Goal: Information Seeking & Learning: Learn about a topic

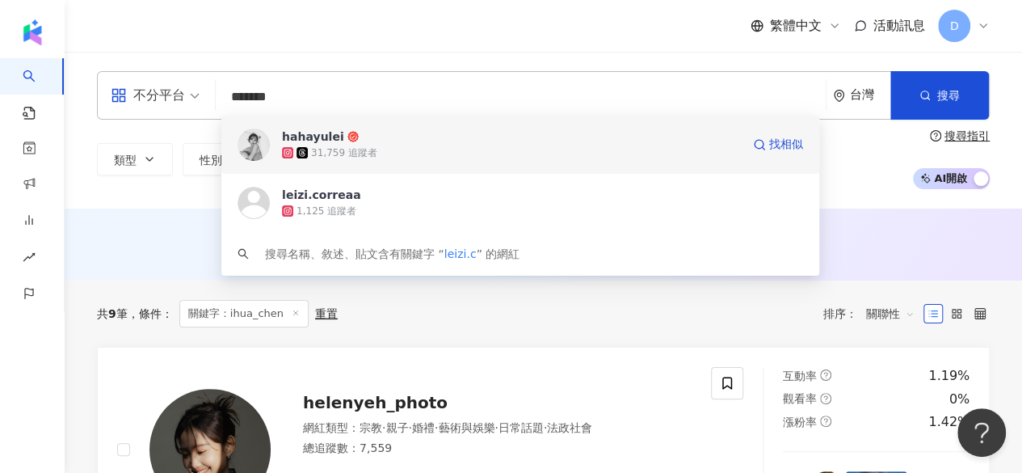
click at [415, 149] on div "31,759 追蹤者" at bounding box center [511, 153] width 459 height 16
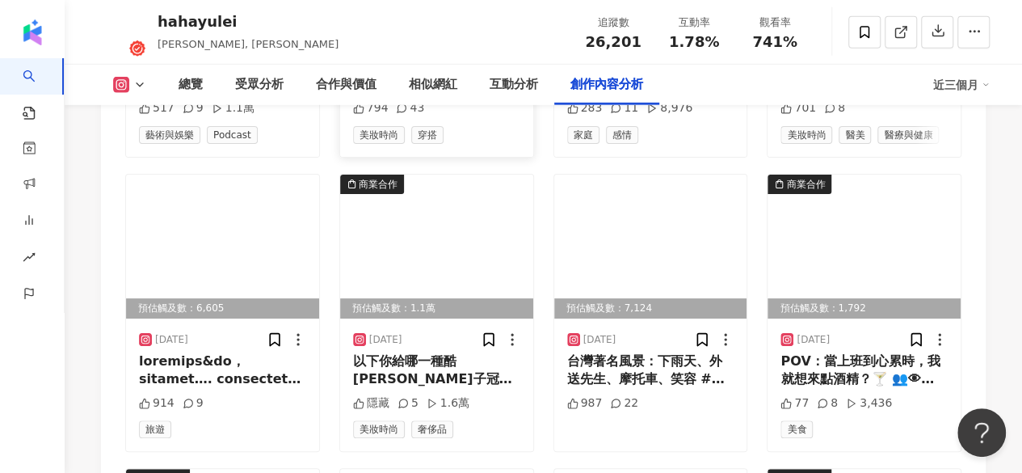
scroll to position [5575, 0]
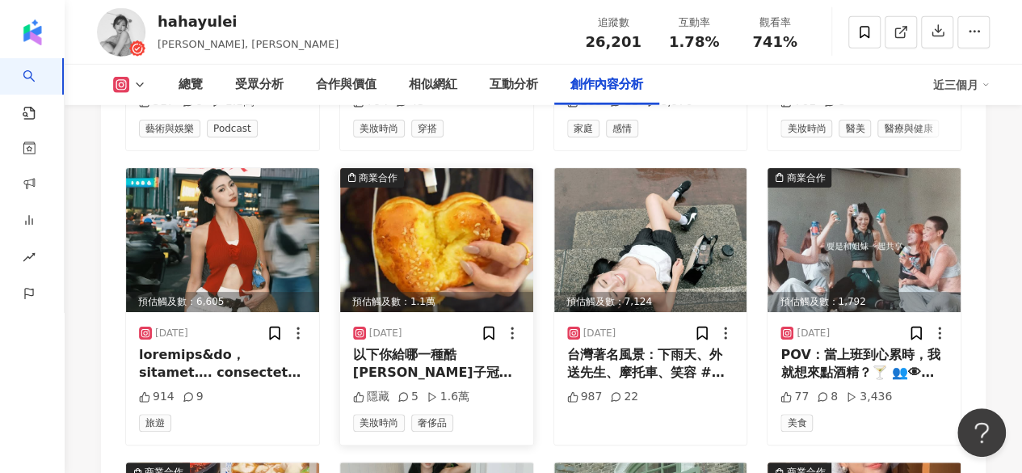
click at [459, 168] on img at bounding box center [436, 240] width 193 height 144
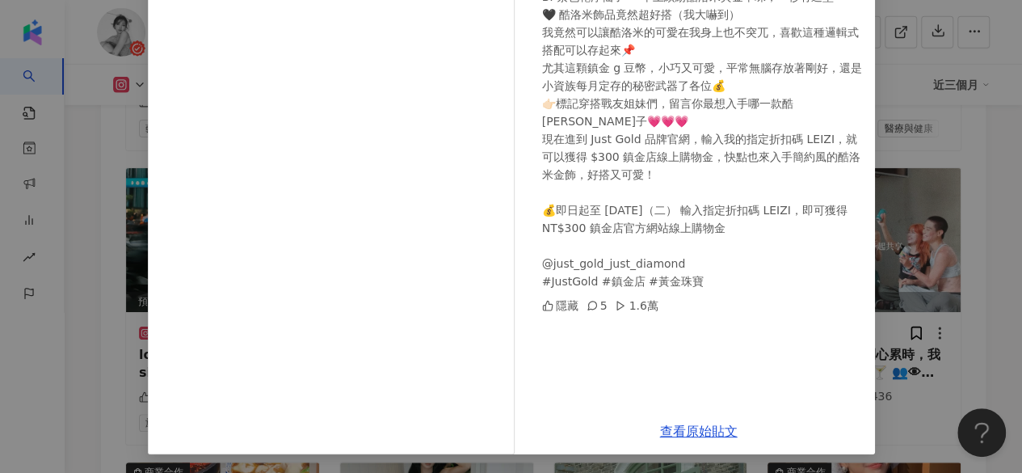
scroll to position [5656, 0]
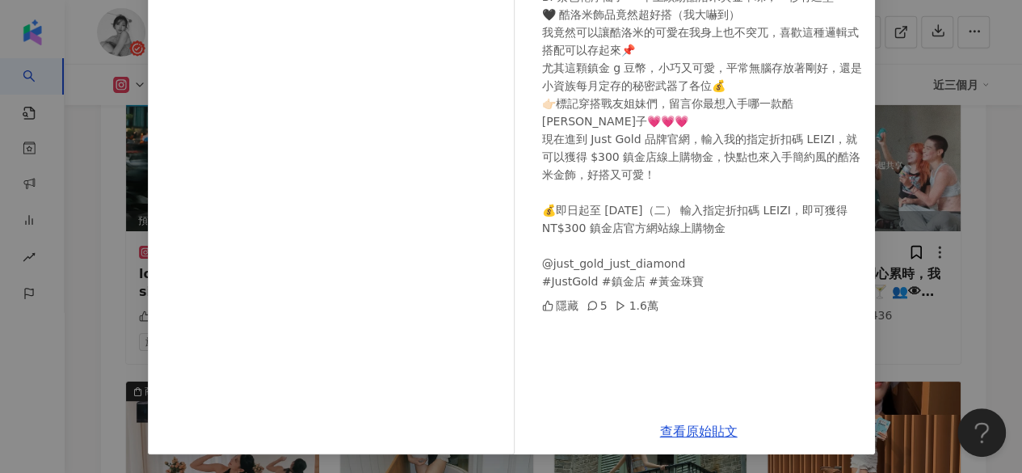
click at [954, 209] on div "hahayulei [DATE] 以下你給哪一種酷[PERSON_NAME]子冠軍？」😏 A. 穿搭花得像皇室出巡 → 只戴簡約酷洛米金飾[PERSON_NA…" at bounding box center [511, 236] width 1022 height 473
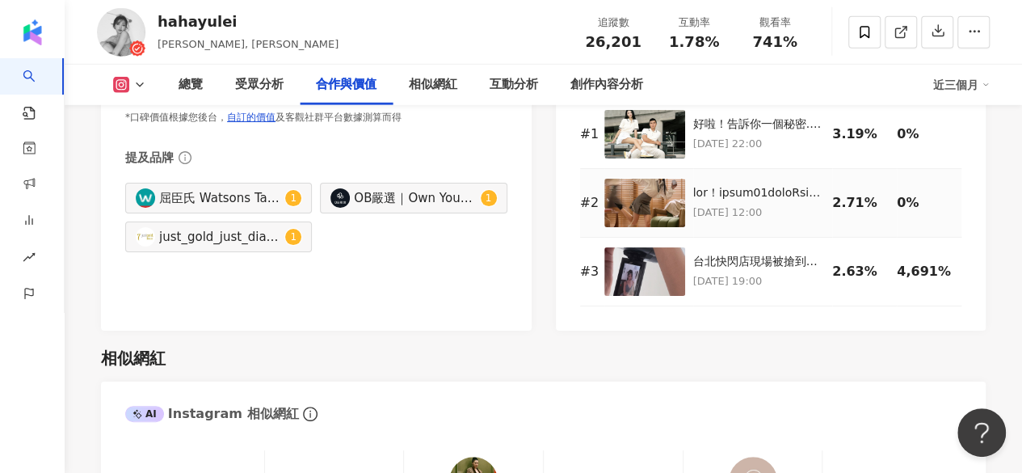
scroll to position [2262, 0]
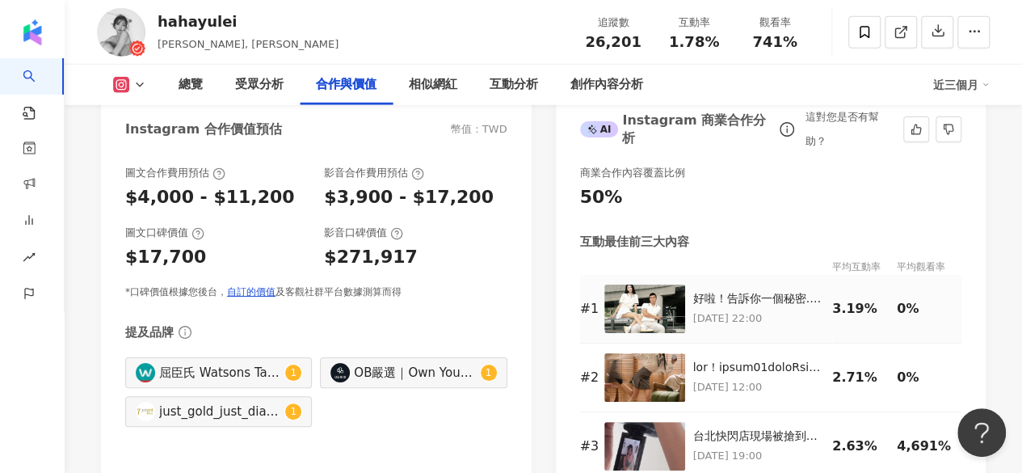
click at [766, 309] on p "[DATE] 22:00" at bounding box center [759, 318] width 132 height 18
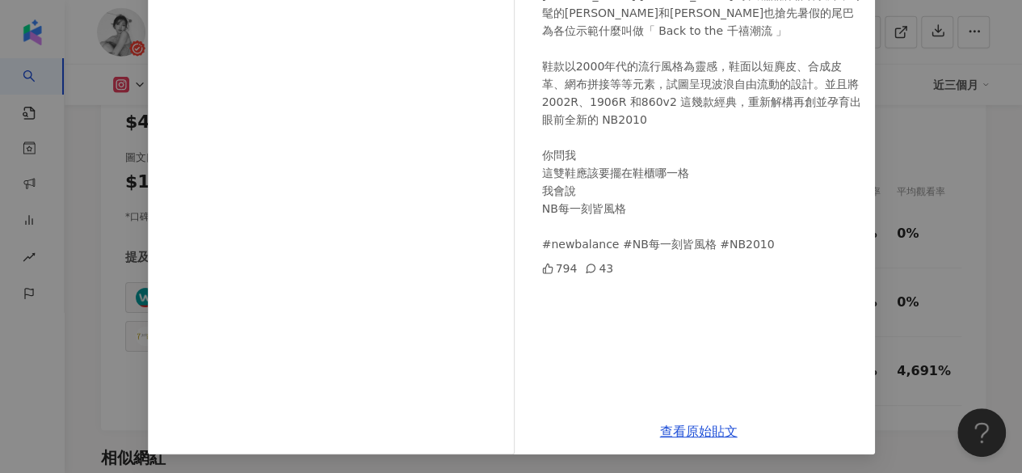
scroll to position [2505, 0]
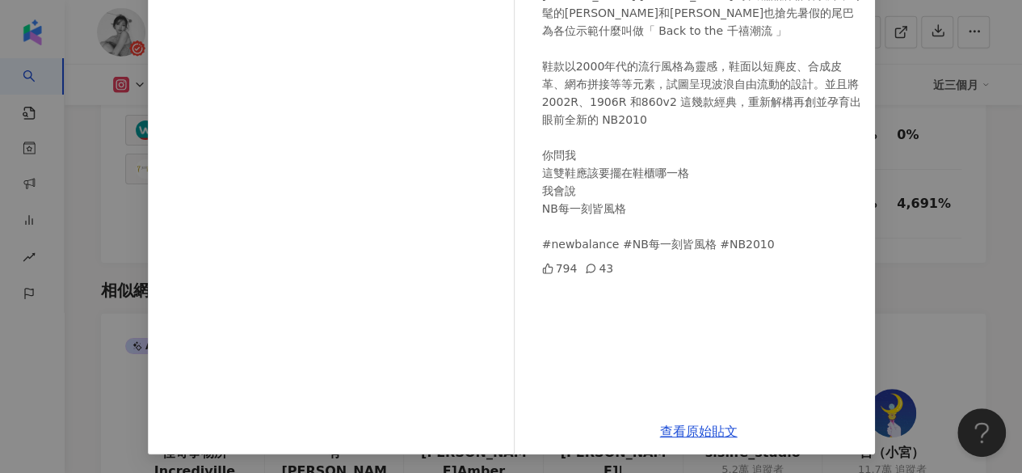
click at [911, 175] on div "hahayulei [DATE] 好啦！告訴你一個秘密.. 以防你不知道Newbalance 的NB2010 開賣了 就是這雙鞋除了已經吸引[PERSON_N…" at bounding box center [511, 236] width 1022 height 473
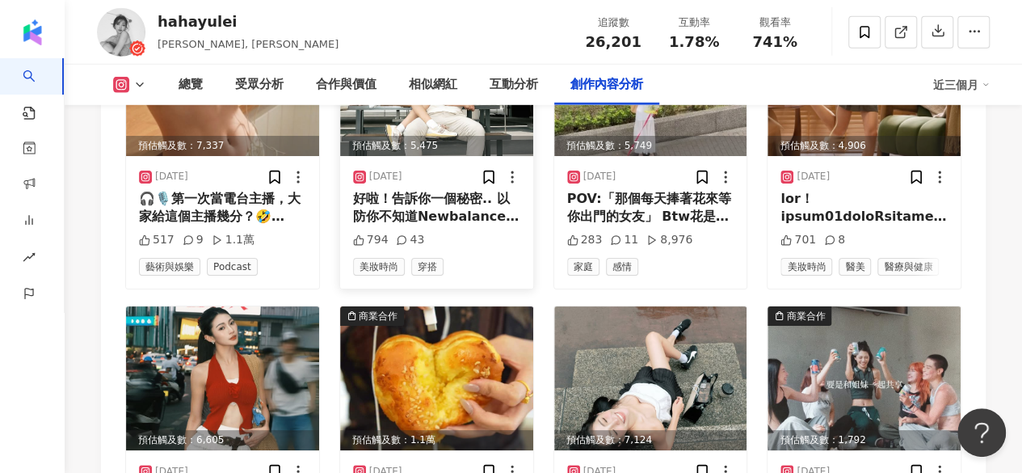
scroll to position [5471, 0]
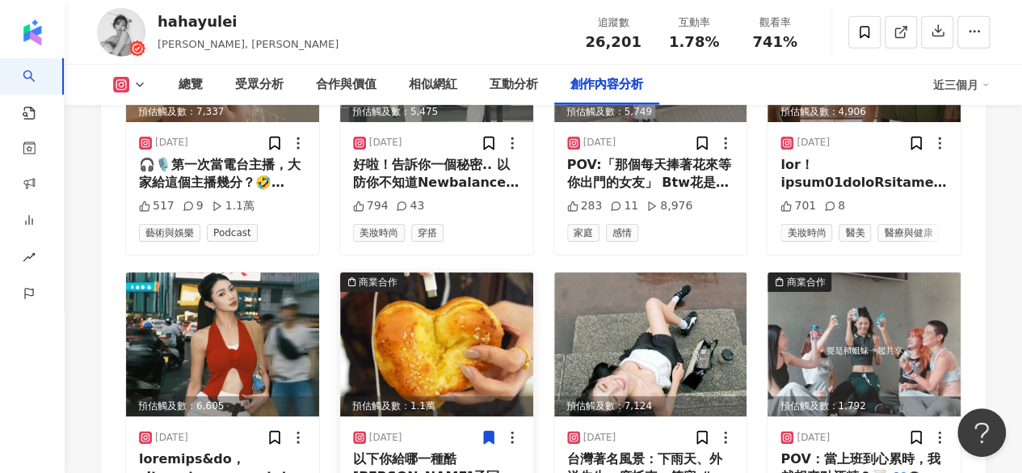
click at [513, 429] on icon at bounding box center [512, 437] width 16 height 16
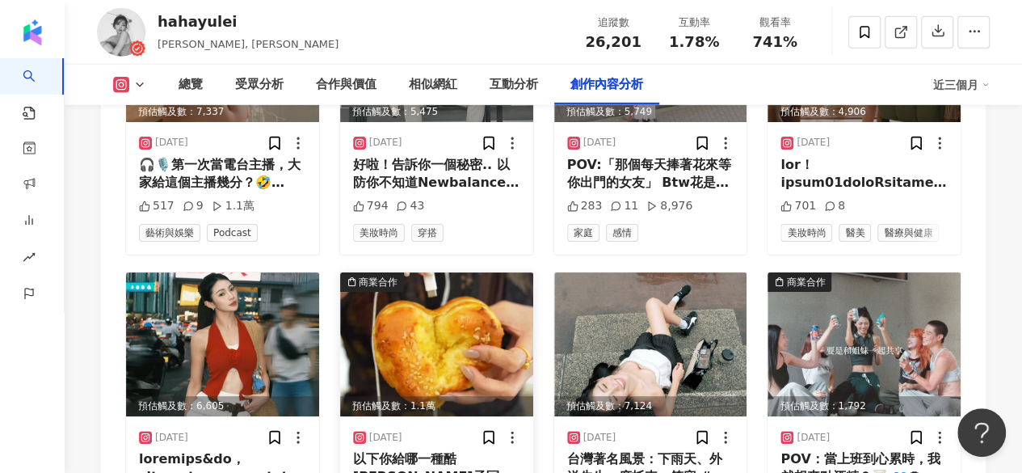
click at [431, 272] on img at bounding box center [436, 344] width 193 height 144
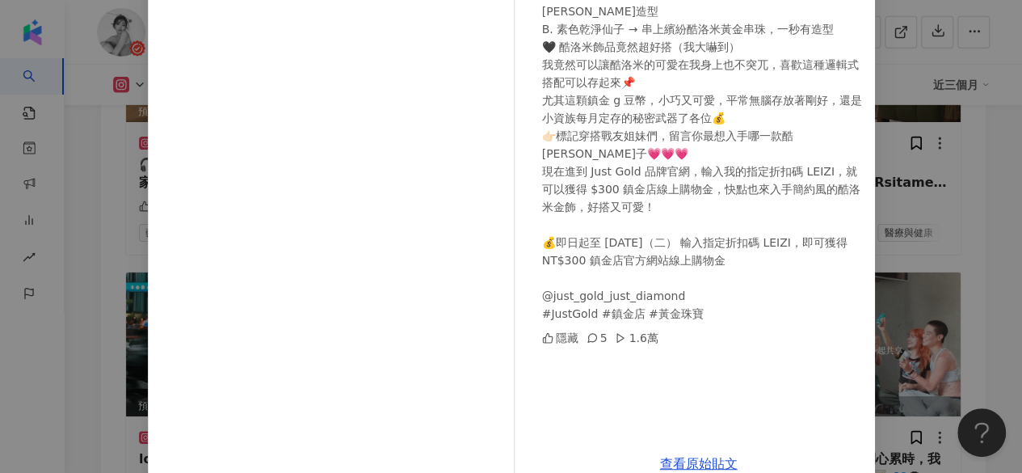
scroll to position [233, 0]
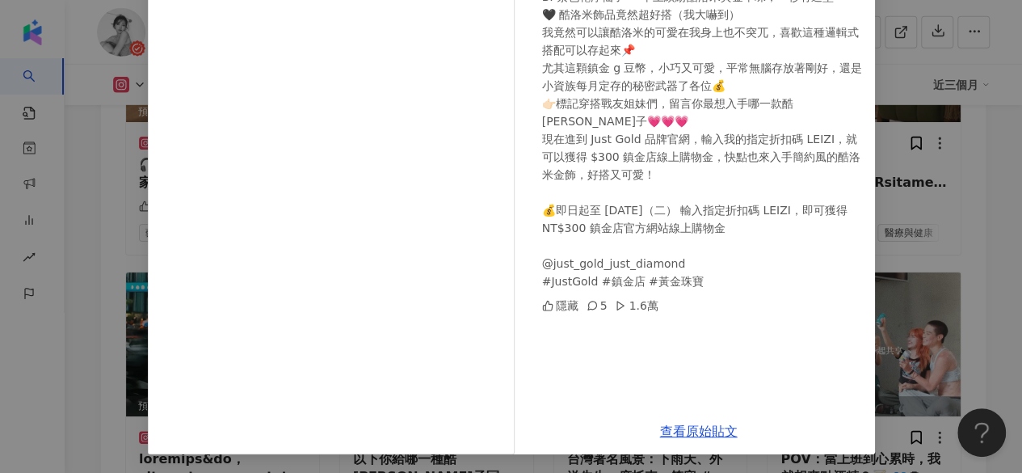
click at [909, 177] on div "hahayulei [DATE] 以下你給哪一種酷[PERSON_NAME]子冠軍？」😏 A. 穿搭花得像皇室出巡 → 只戴簡約酷洛米金飾[PERSON_NA…" at bounding box center [511, 236] width 1022 height 473
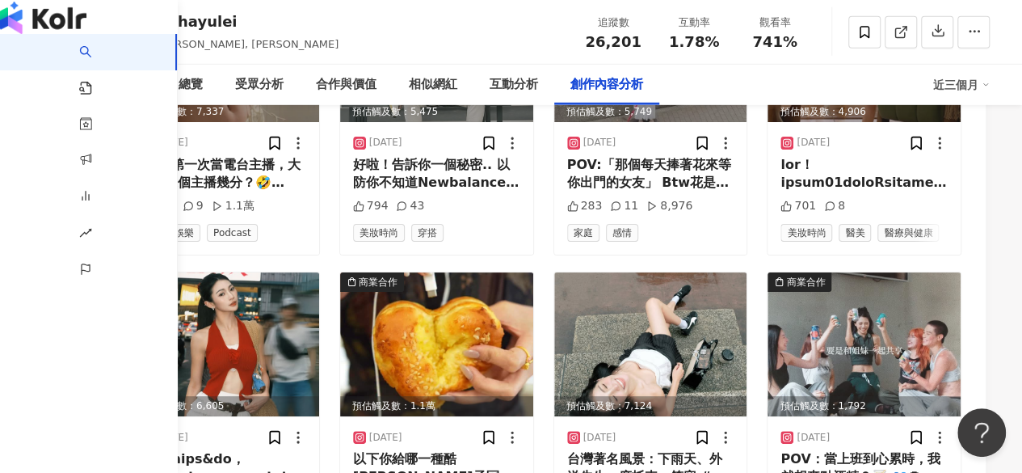
click at [11, 426] on div "AI 找網紅 找貼文 資源庫 商案媒合 洞察報告 趨勢分析 BETA 競品分析" at bounding box center [89, 253] width 178 height 439
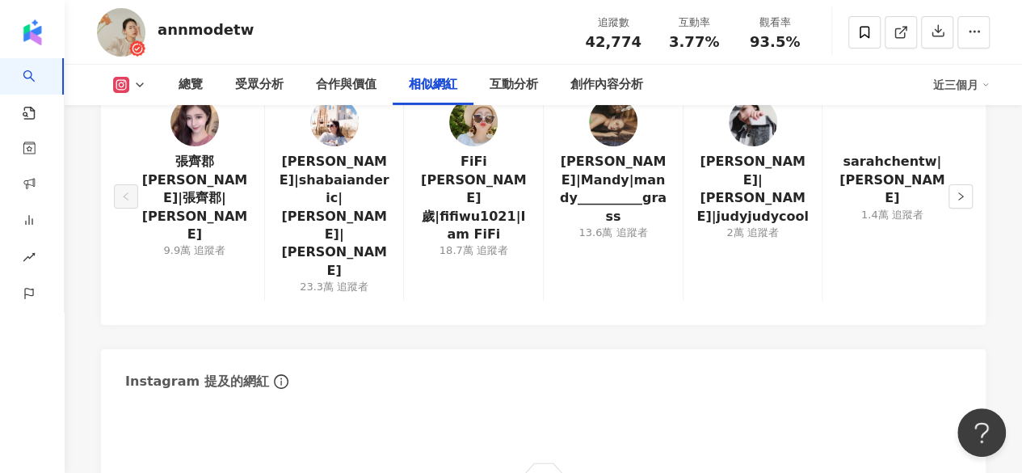
scroll to position [2666, 0]
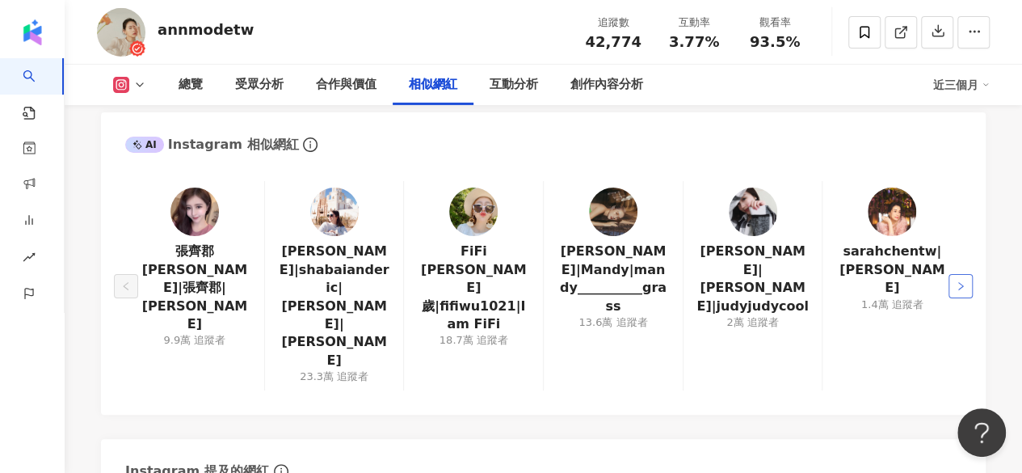
click at [959, 281] on icon "right" at bounding box center [961, 286] width 10 height 10
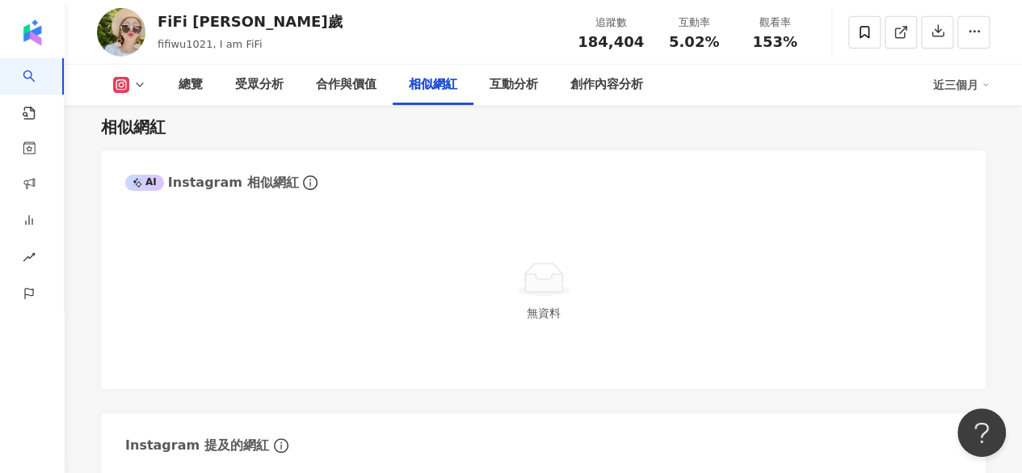
scroll to position [2810, 0]
